Goal: Task Accomplishment & Management: Use online tool/utility

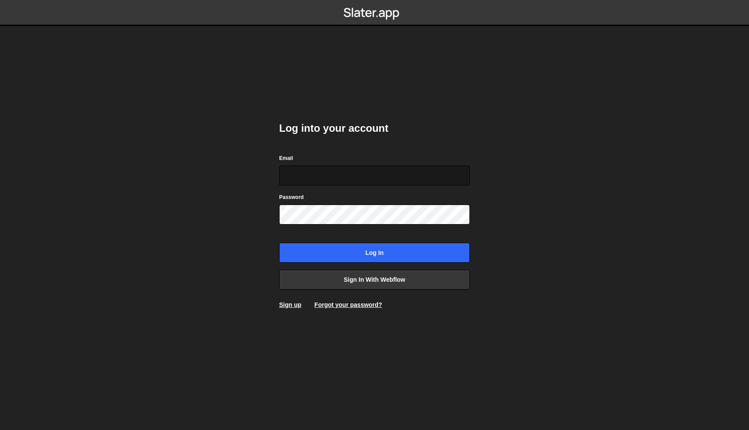
click at [342, 168] on input "Email" at bounding box center [374, 176] width 191 height 20
type input "[PERSON_NAME][EMAIL_ADDRESS][DOMAIN_NAME]"
click at [279, 243] on input "Log in" at bounding box center [374, 253] width 191 height 20
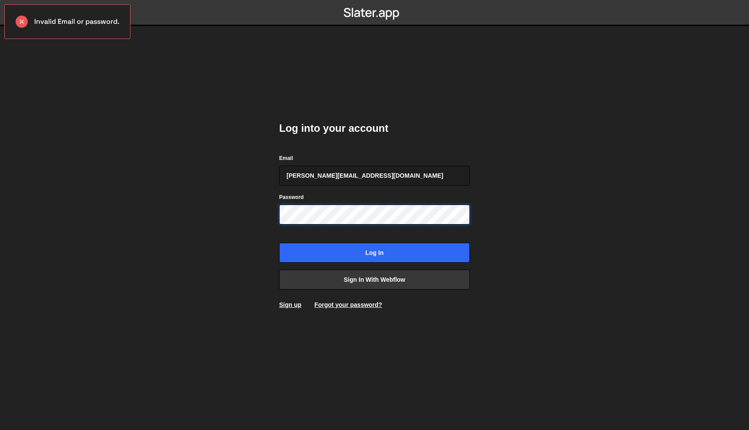
click at [279, 243] on input "Log in" at bounding box center [374, 253] width 191 height 20
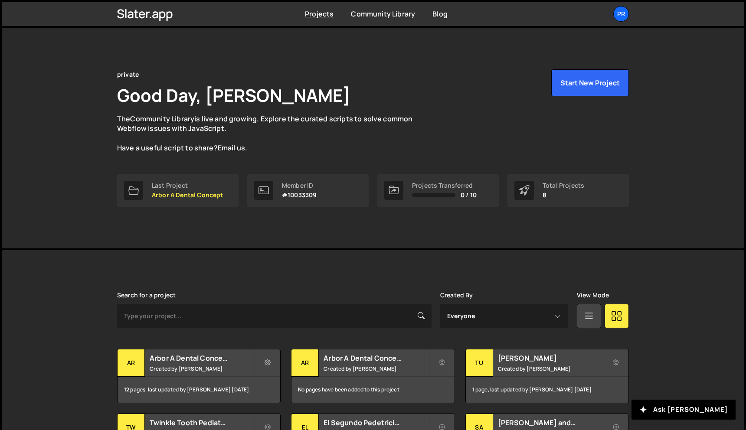
scroll to position [145, 0]
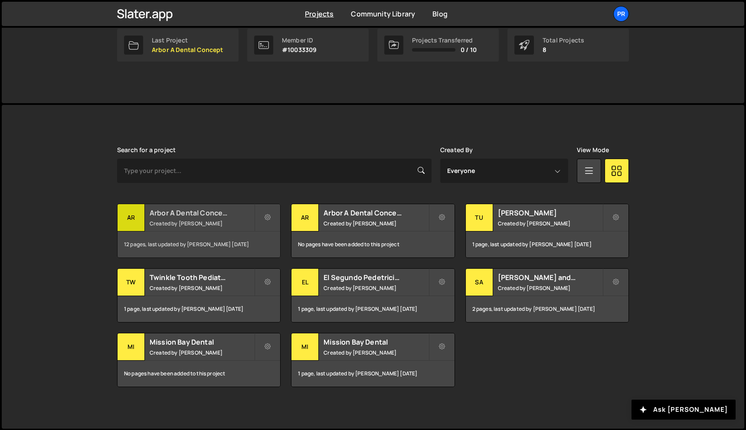
click at [201, 214] on h2 "Arbor A Dental Concept" at bounding box center [202, 213] width 104 height 10
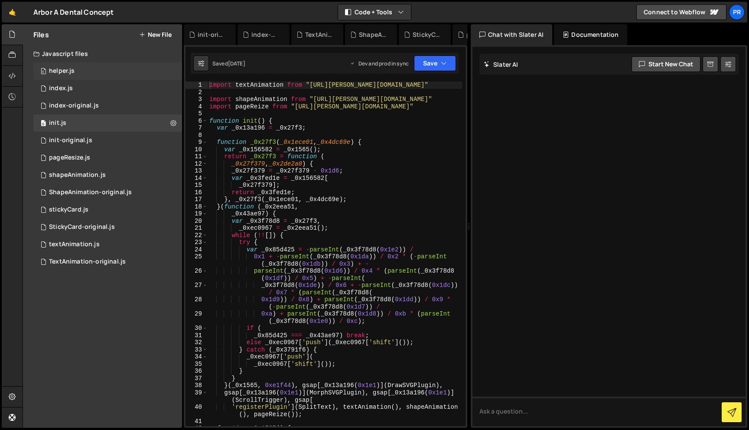
click at [86, 73] on div "0 helper.js 0" at bounding box center [107, 70] width 149 height 17
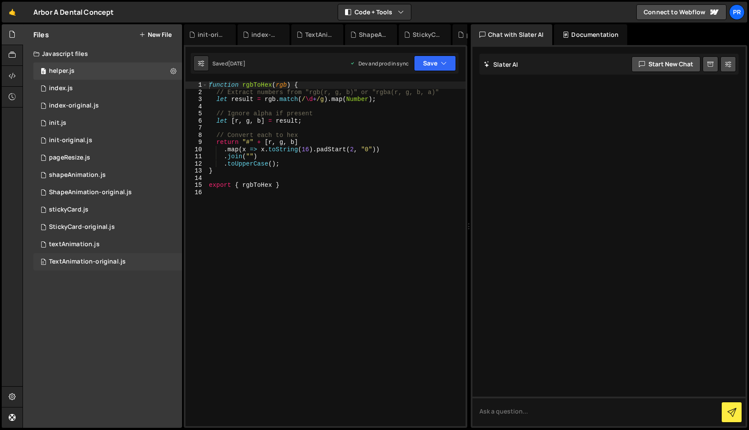
click at [75, 260] on div "TextAnimation-original.js" at bounding box center [87, 262] width 77 height 8
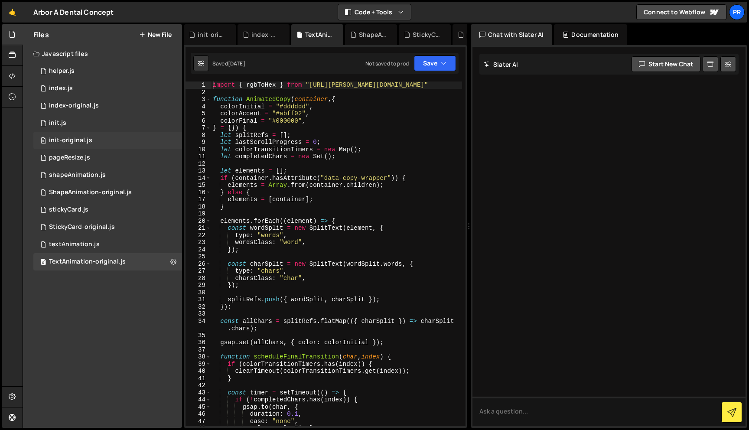
click at [124, 140] on div "0 init-original.js 0" at bounding box center [107, 140] width 149 height 17
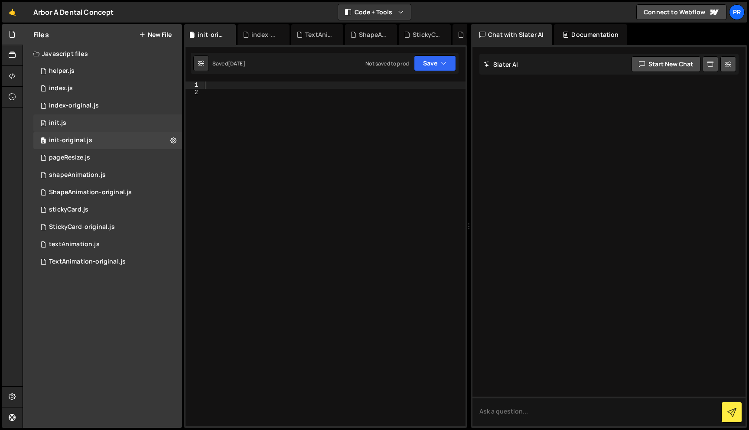
click at [76, 124] on div "0 init.js 0" at bounding box center [107, 122] width 149 height 17
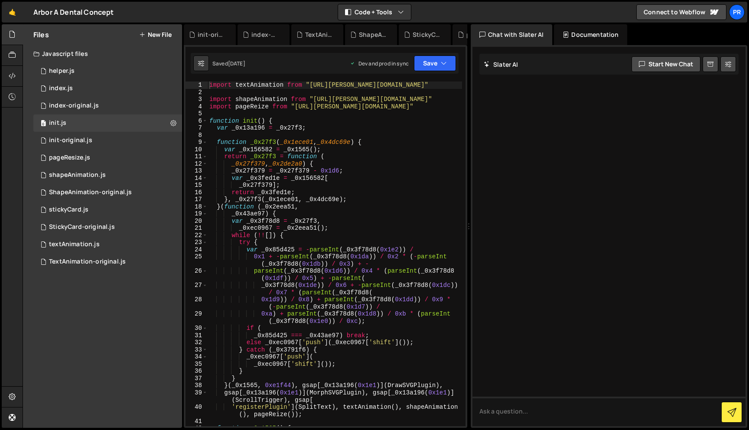
type textarea "_0x27f379, _0x2de2a0) {"
click at [357, 167] on div "import textAnimation from "[URL][PERSON_NAME][DOMAIN_NAME]" import shapeAnimati…" at bounding box center [335, 265] width 254 height 366
click at [93, 136] on div "0 init-original.js 0" at bounding box center [107, 140] width 149 height 17
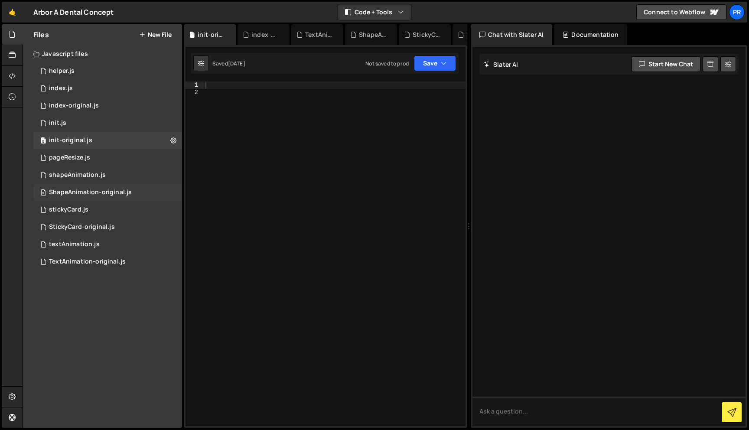
click at [98, 187] on div "0 ShapeAnimation-original.js 0" at bounding box center [107, 192] width 149 height 17
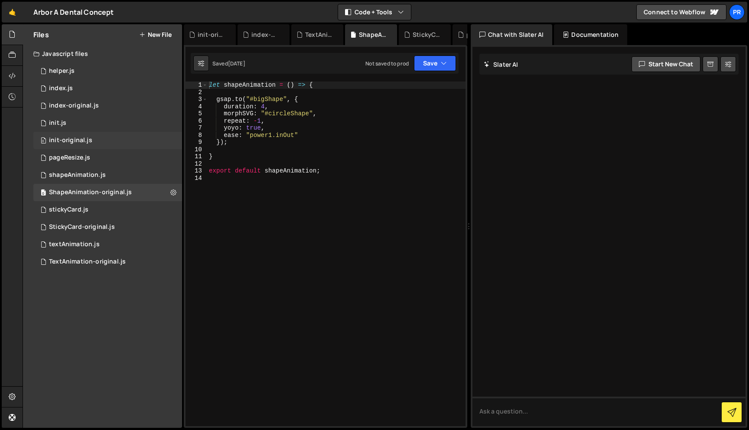
click at [97, 144] on div "0 init-original.js 0" at bounding box center [107, 140] width 149 height 17
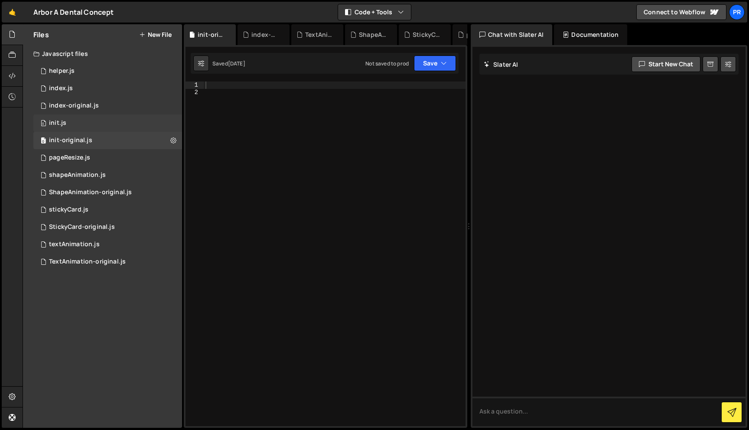
click at [100, 126] on div "0 init.js 0" at bounding box center [107, 122] width 149 height 17
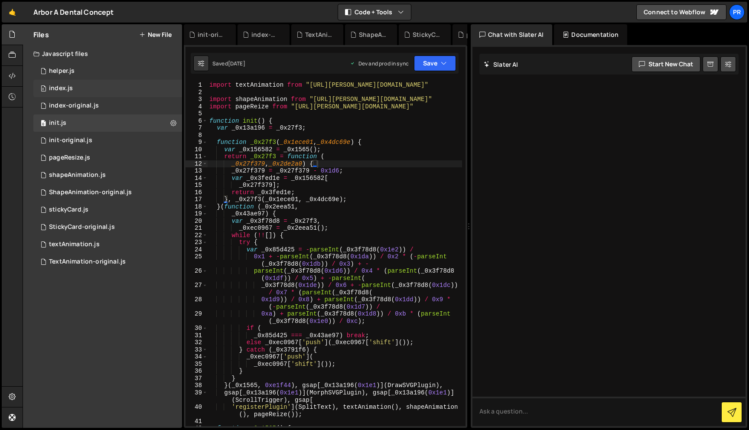
click at [76, 92] on div "0 index.js 0" at bounding box center [107, 88] width 149 height 17
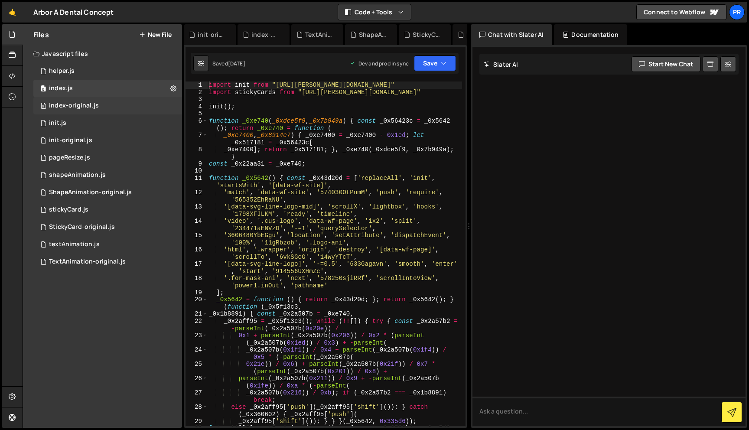
click at [93, 101] on div "0 index-original.js 0" at bounding box center [107, 105] width 149 height 17
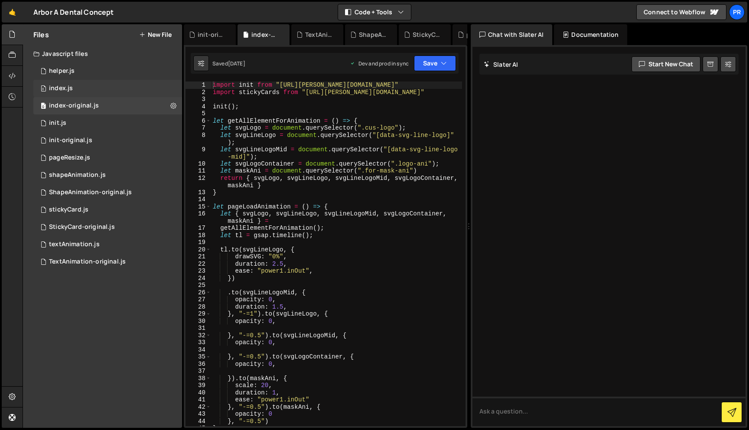
click at [101, 87] on div "0 index.js 0" at bounding box center [107, 88] width 149 height 17
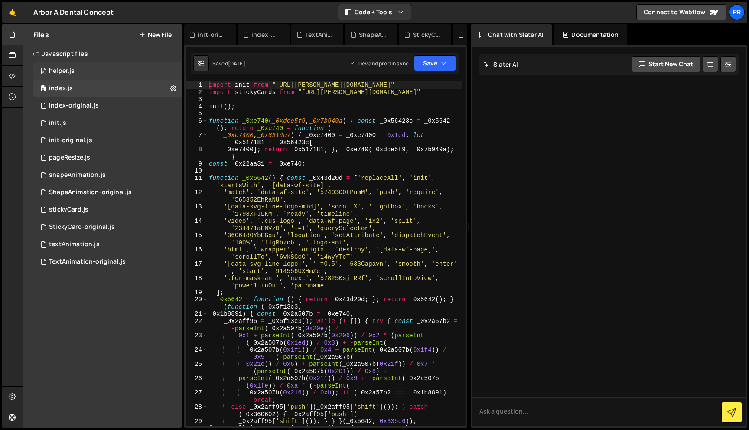
click at [103, 78] on div "0 helper.js 0" at bounding box center [107, 70] width 149 height 17
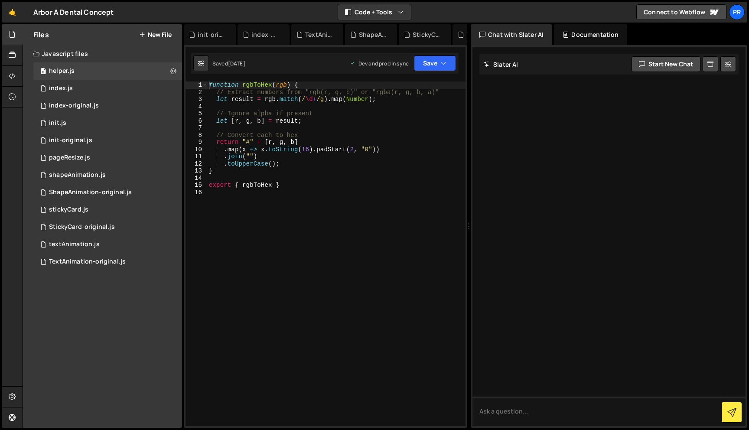
click at [323, 199] on div "function rgbToHex ( rgb ) { // Extract numbers from "rgb(r, g, b)" or "rgba(r, …" at bounding box center [336, 261] width 258 height 359
click at [273, 192] on div "function rgbToHex ( rgb ) { // Extract numbers from "rgb(r, g, b)" or "rgba(r, …" at bounding box center [336, 261] width 258 height 359
